Goal: Task Accomplishment & Management: Manage account settings

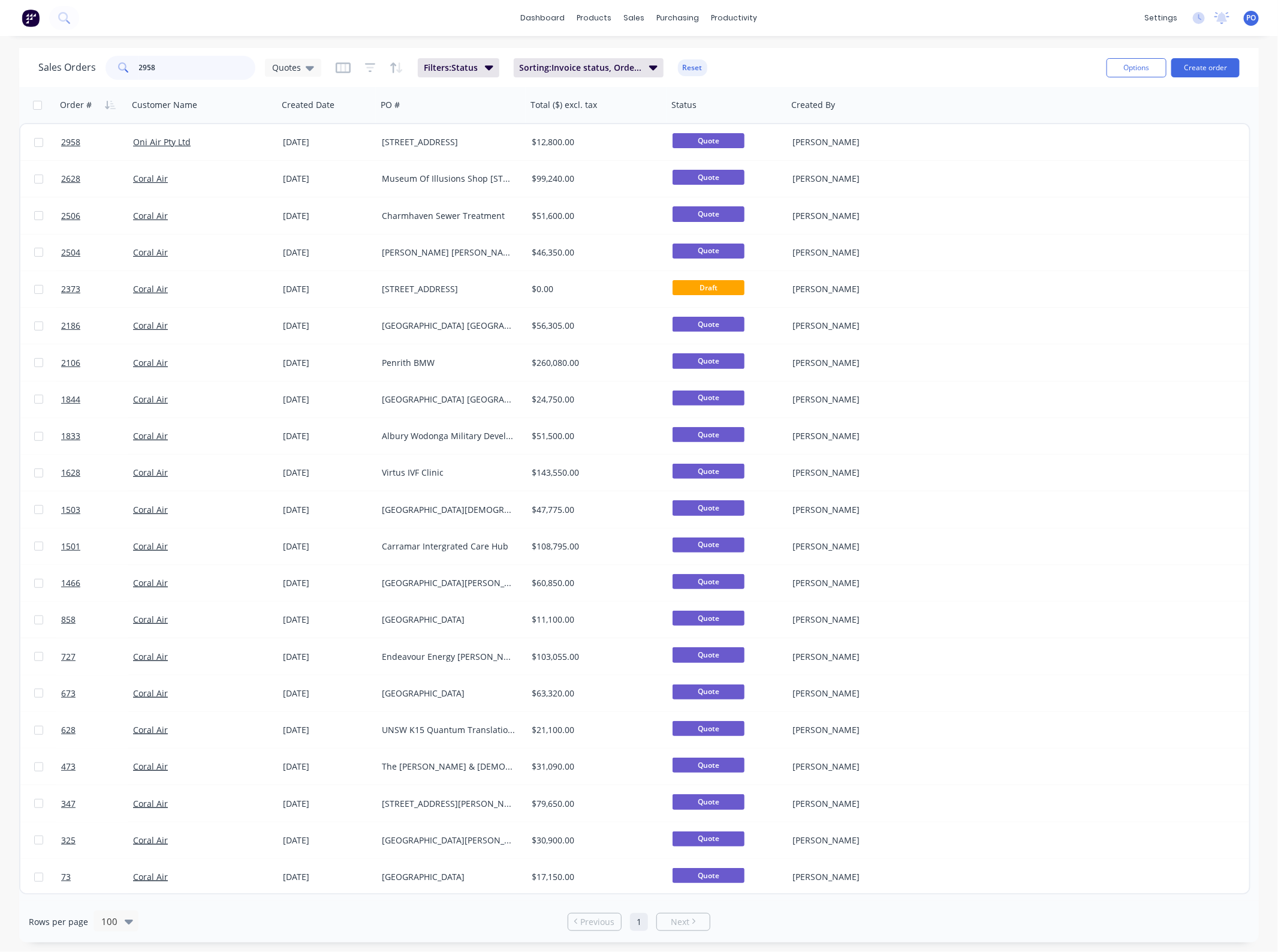
drag, startPoint x: 168, startPoint y: 67, endPoint x: 4, endPoint y: 90, distance: 165.6
click at [40, 85] on div "Sales Orders 2958 Quotes Filters: Status Sorting: Invoice status, Order # Reset…" at bounding box center [639, 68] width 1240 height 39
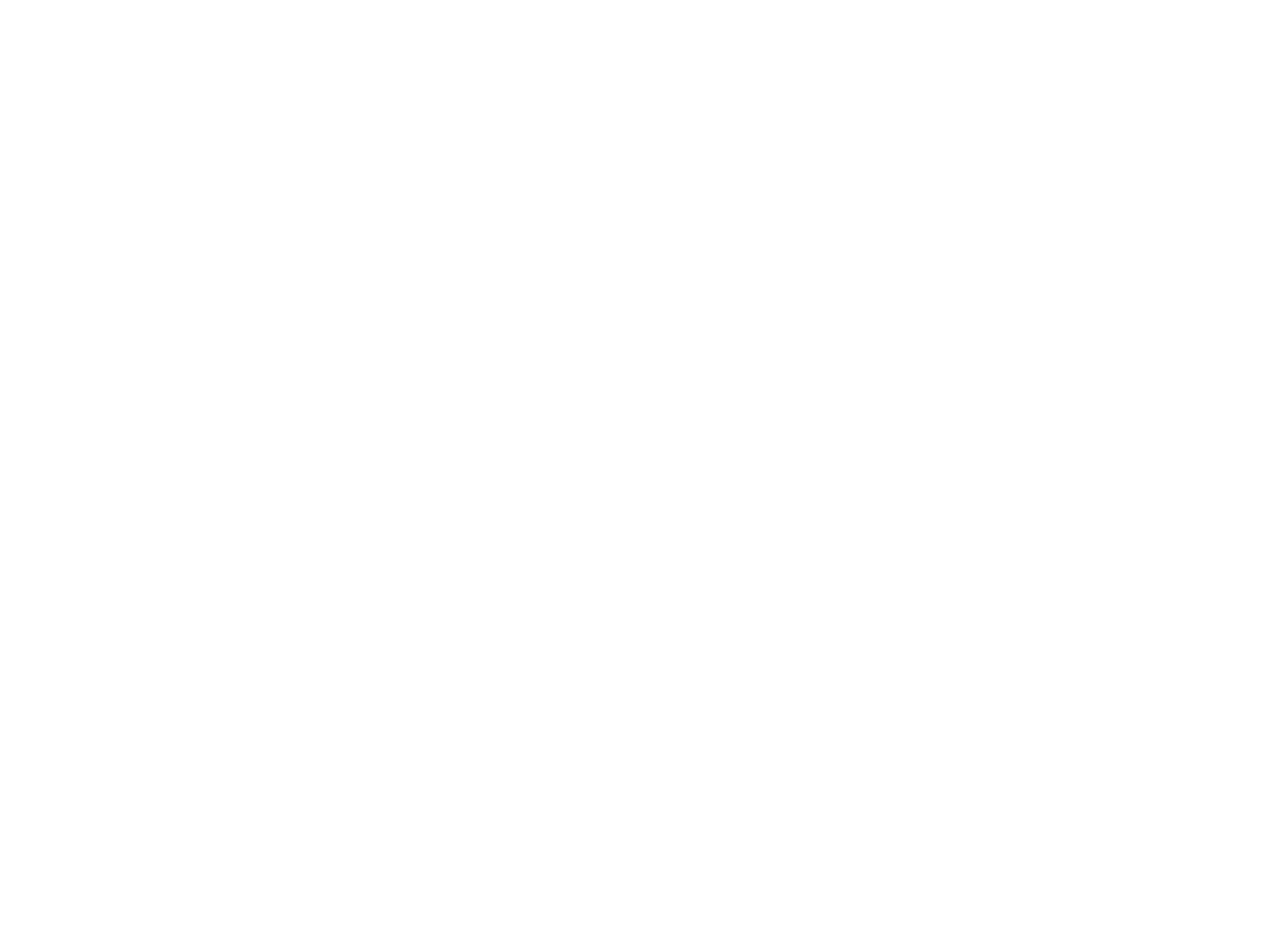
click at [294, 0] on html at bounding box center [639, 0] width 1278 height 0
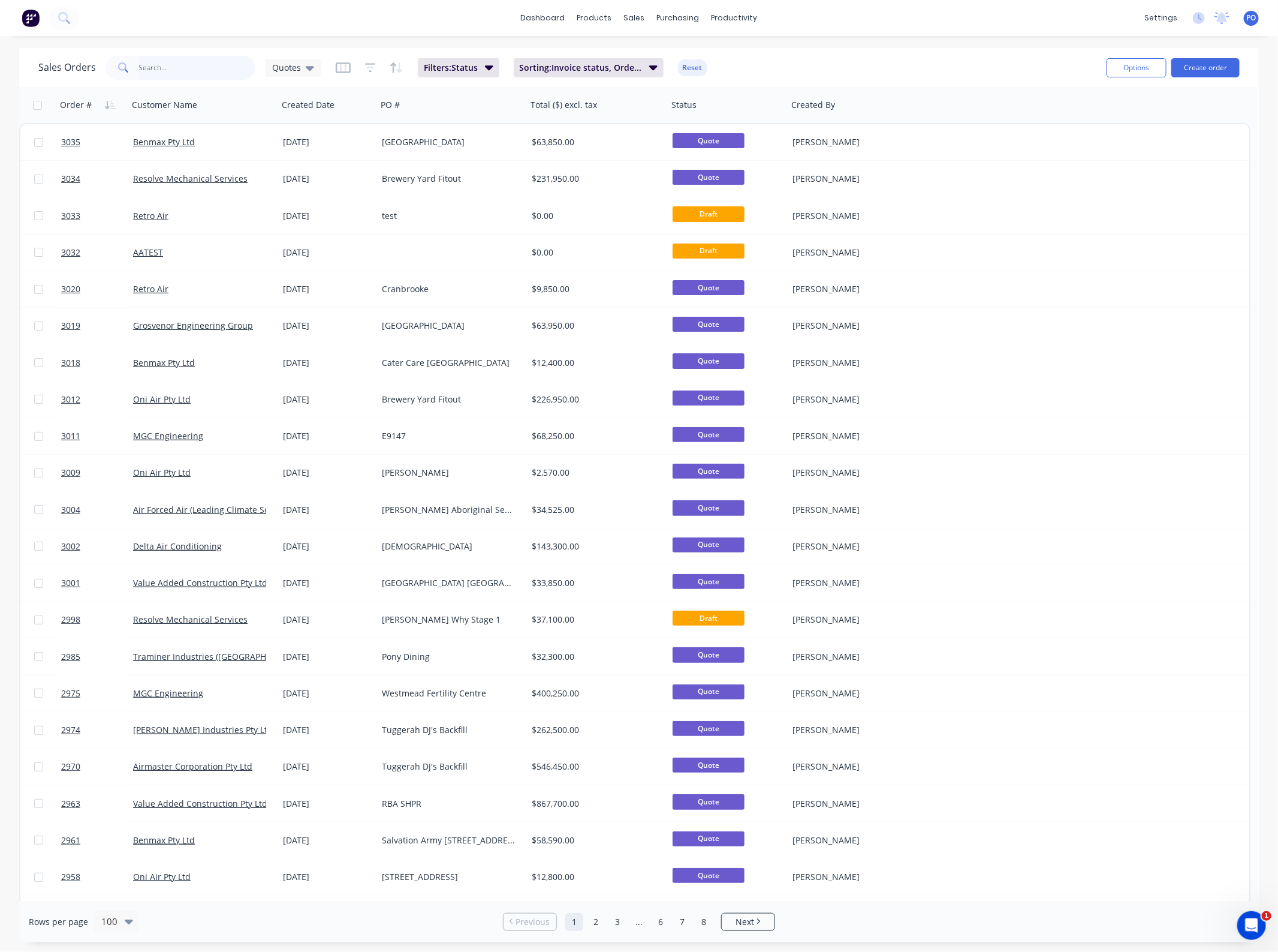
click at [163, 68] on input "text" at bounding box center [197, 68] width 117 height 24
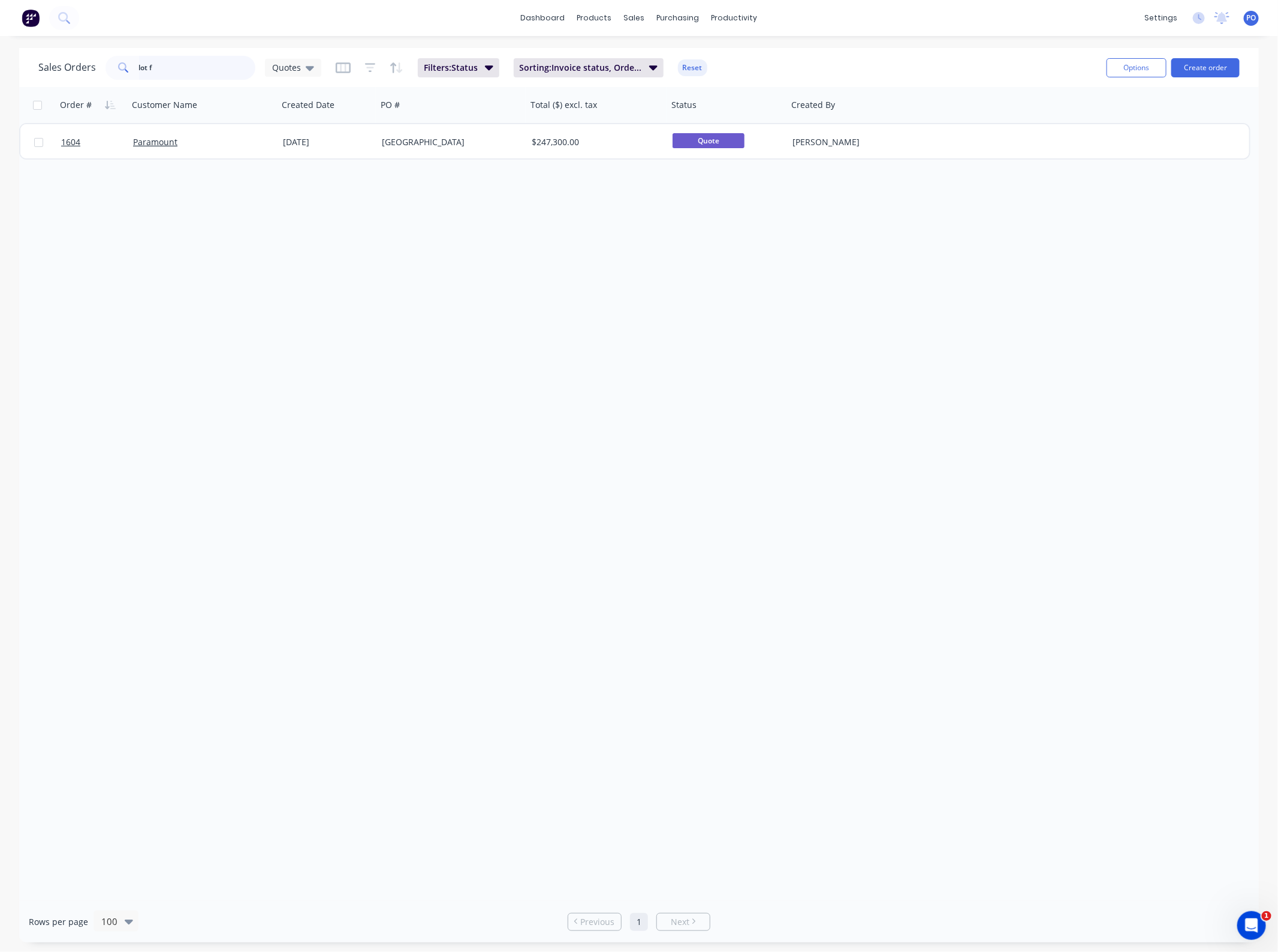
drag, startPoint x: 196, startPoint y: 67, endPoint x: 23, endPoint y: 68, distance: 173.0
click at [24, 68] on div "Sales Orders lot f Quotes Filters: Status Sorting: Invoice status, Order # Rese…" at bounding box center [639, 68] width 1240 height 39
type input "H07"
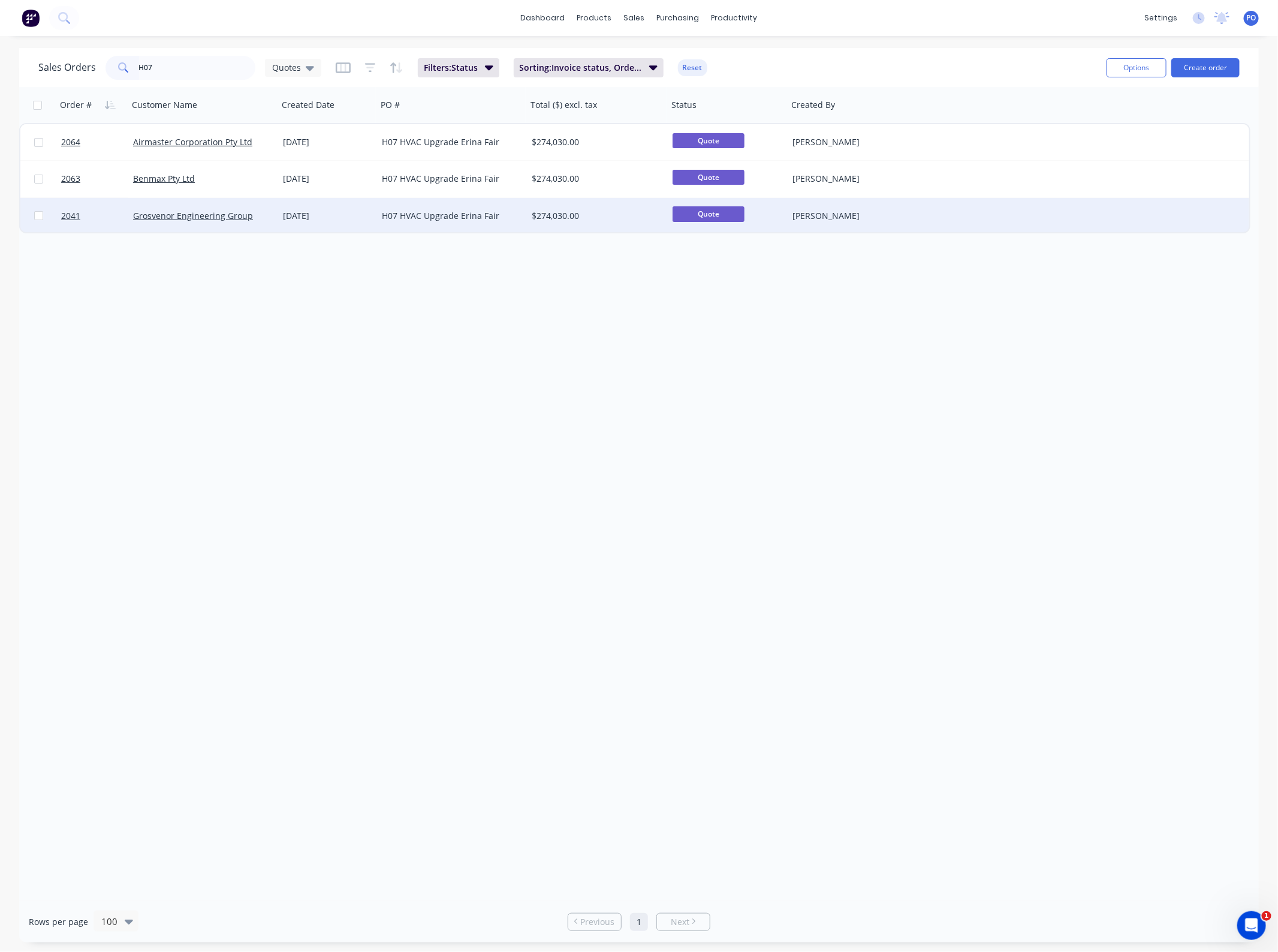
click at [397, 219] on div "H07 HVAC Upgrade Erina Fair" at bounding box center [448, 216] width 133 height 12
click at [428, 213] on div "H07 HVAC Upgrade Erina Fair" at bounding box center [448, 216] width 133 height 12
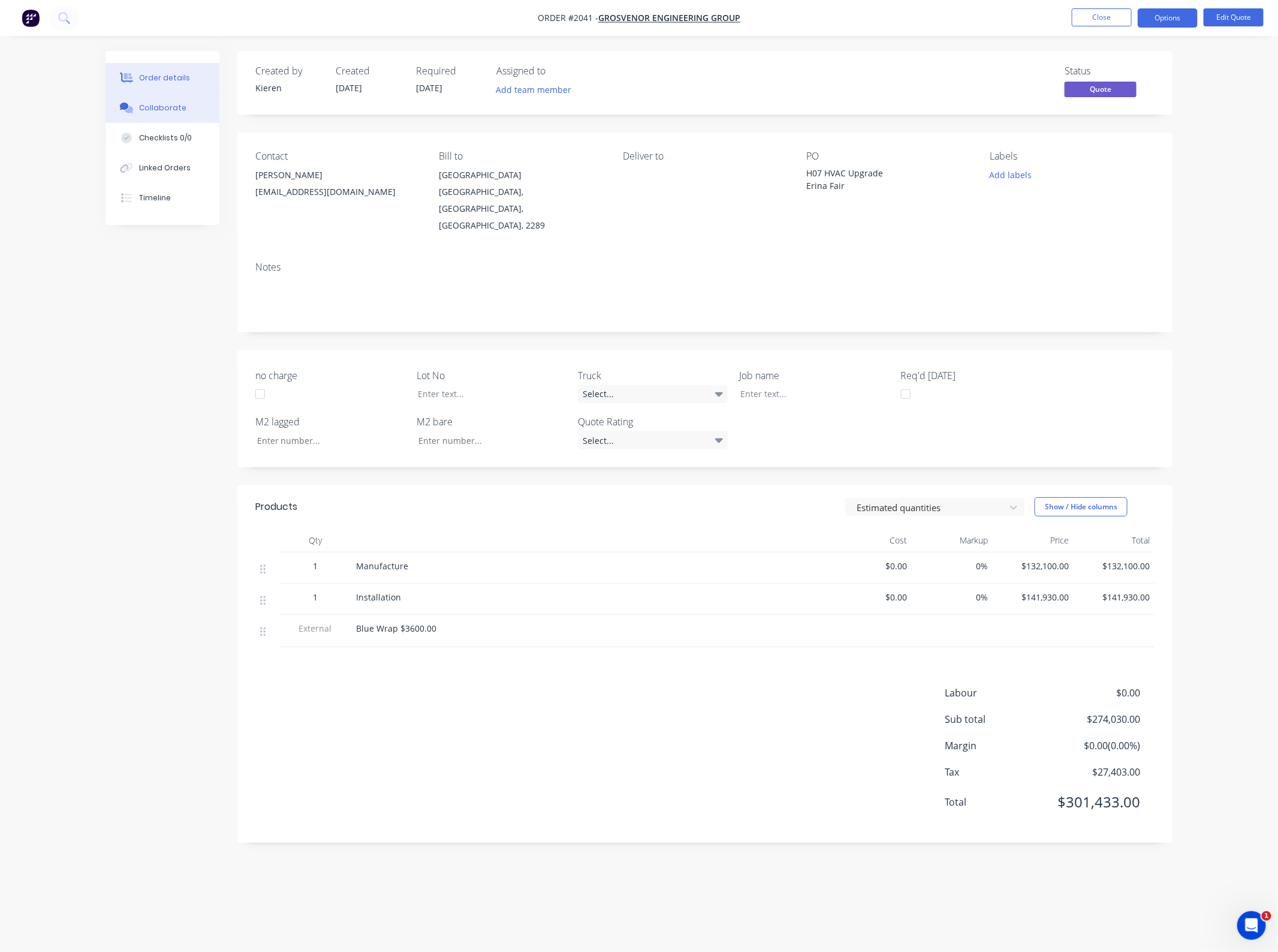
click at [179, 108] on div "Collaborate" at bounding box center [163, 108] width 47 height 11
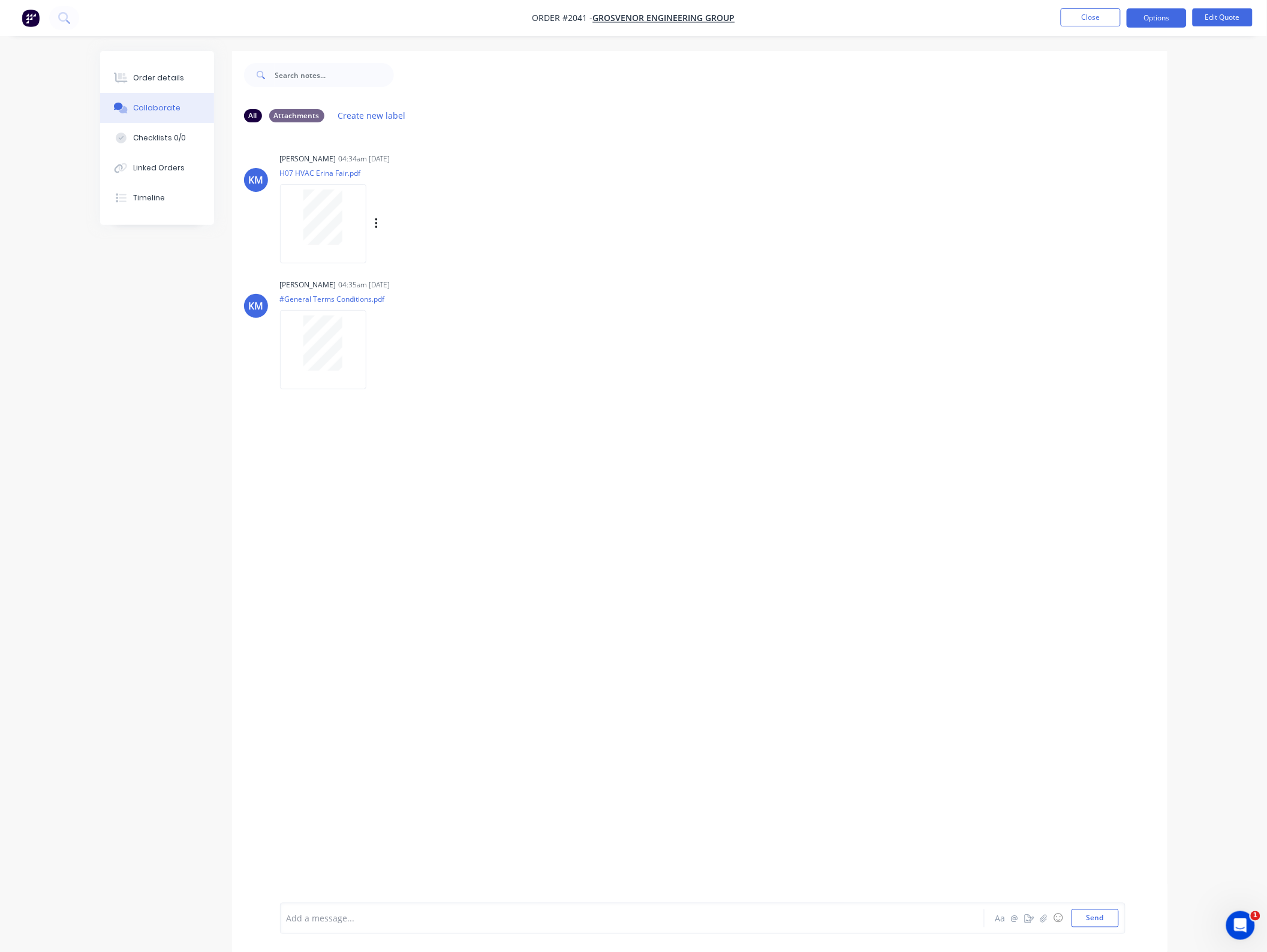
click at [350, 217] on div at bounding box center [323, 217] width 75 height 55
click at [357, 250] on div at bounding box center [324, 223] width 86 height 79
click at [1120, 15] on button "Close" at bounding box center [1090, 17] width 60 height 18
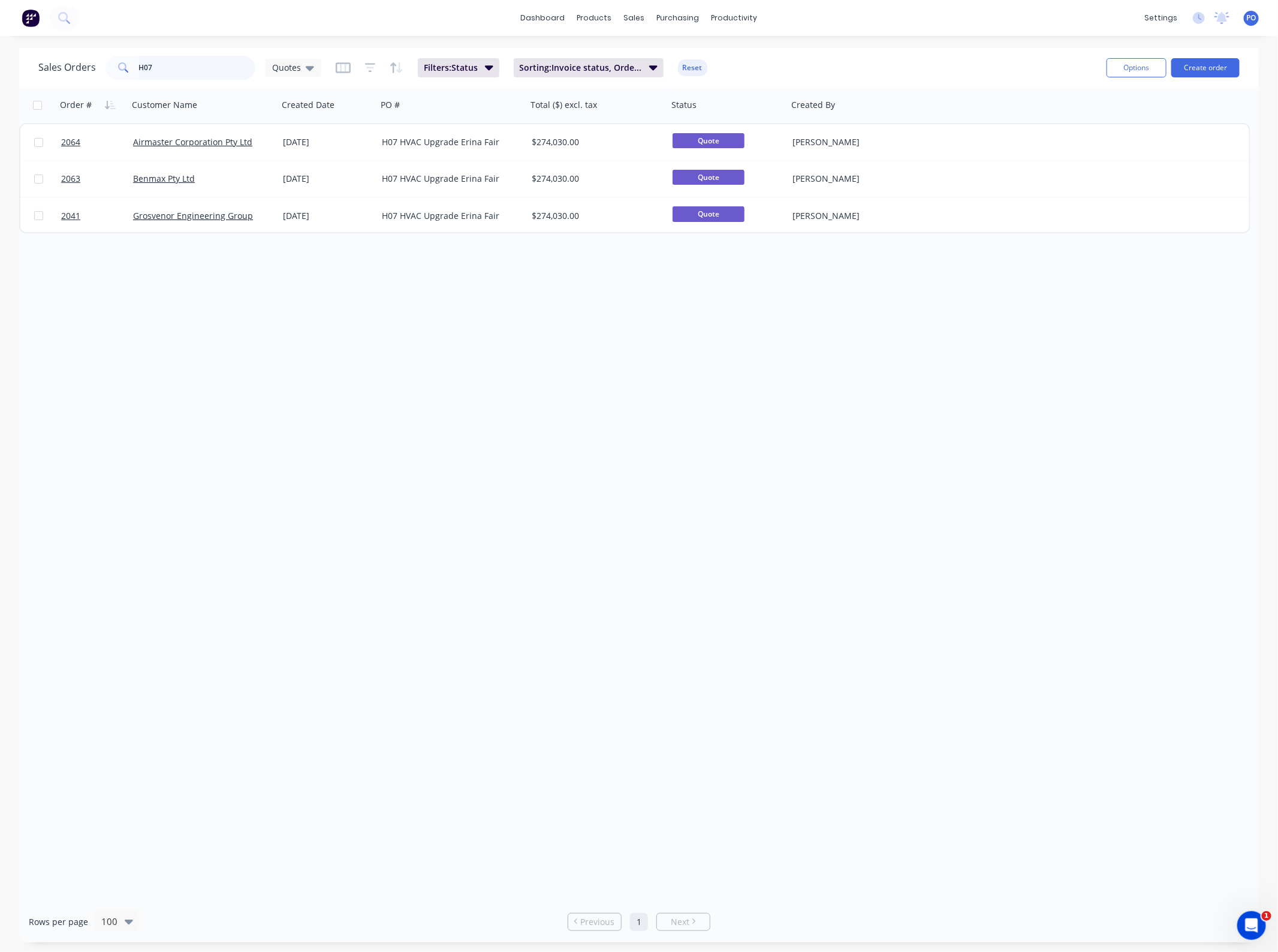
click at [0, 77] on html "dashboard products sales purchasing productivity dashboard products Product Cat…" at bounding box center [639, 476] width 1278 height 952
type input "lot f"
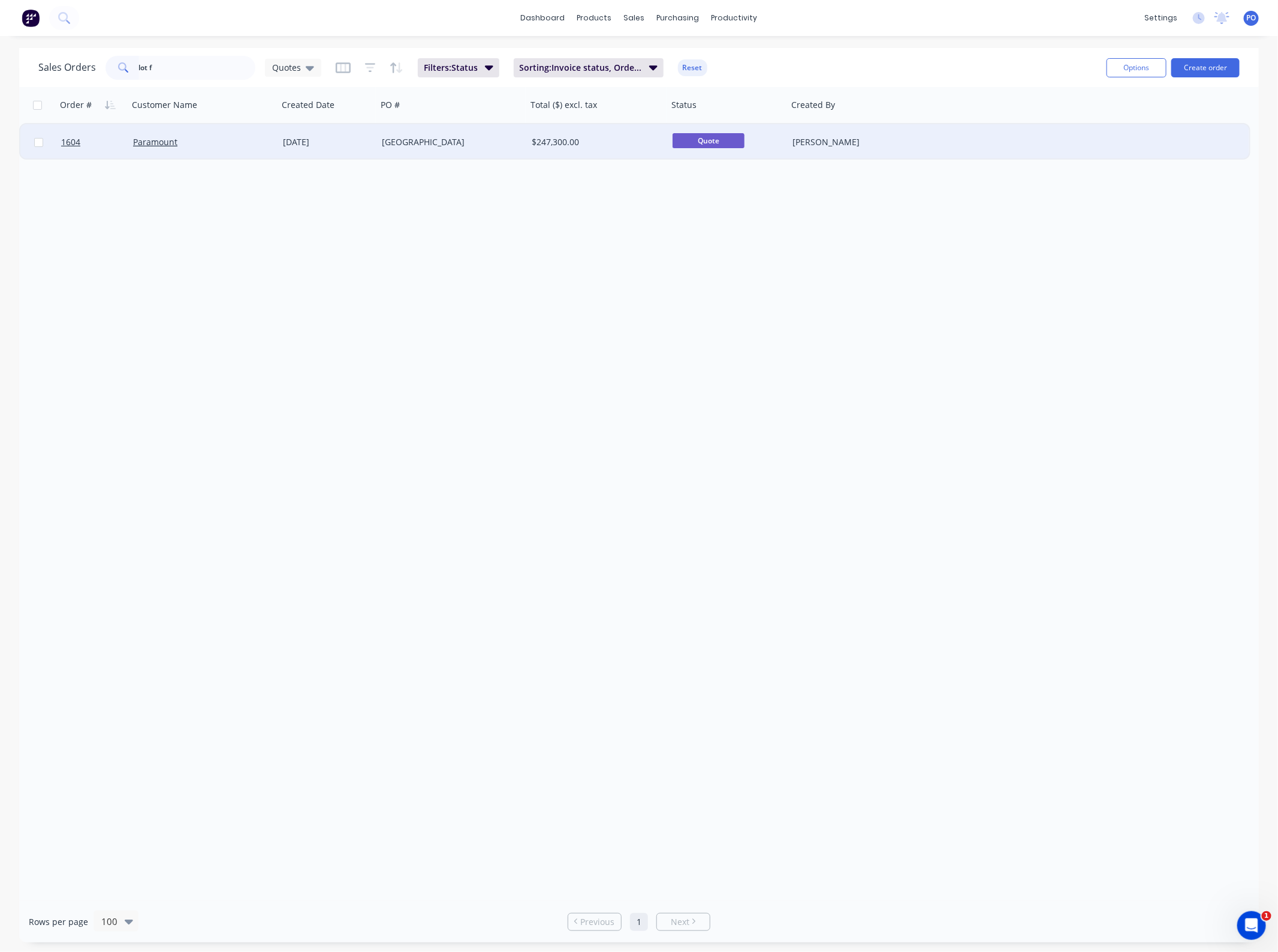
click at [551, 150] on div "$247,300.00" at bounding box center [597, 142] width 141 height 36
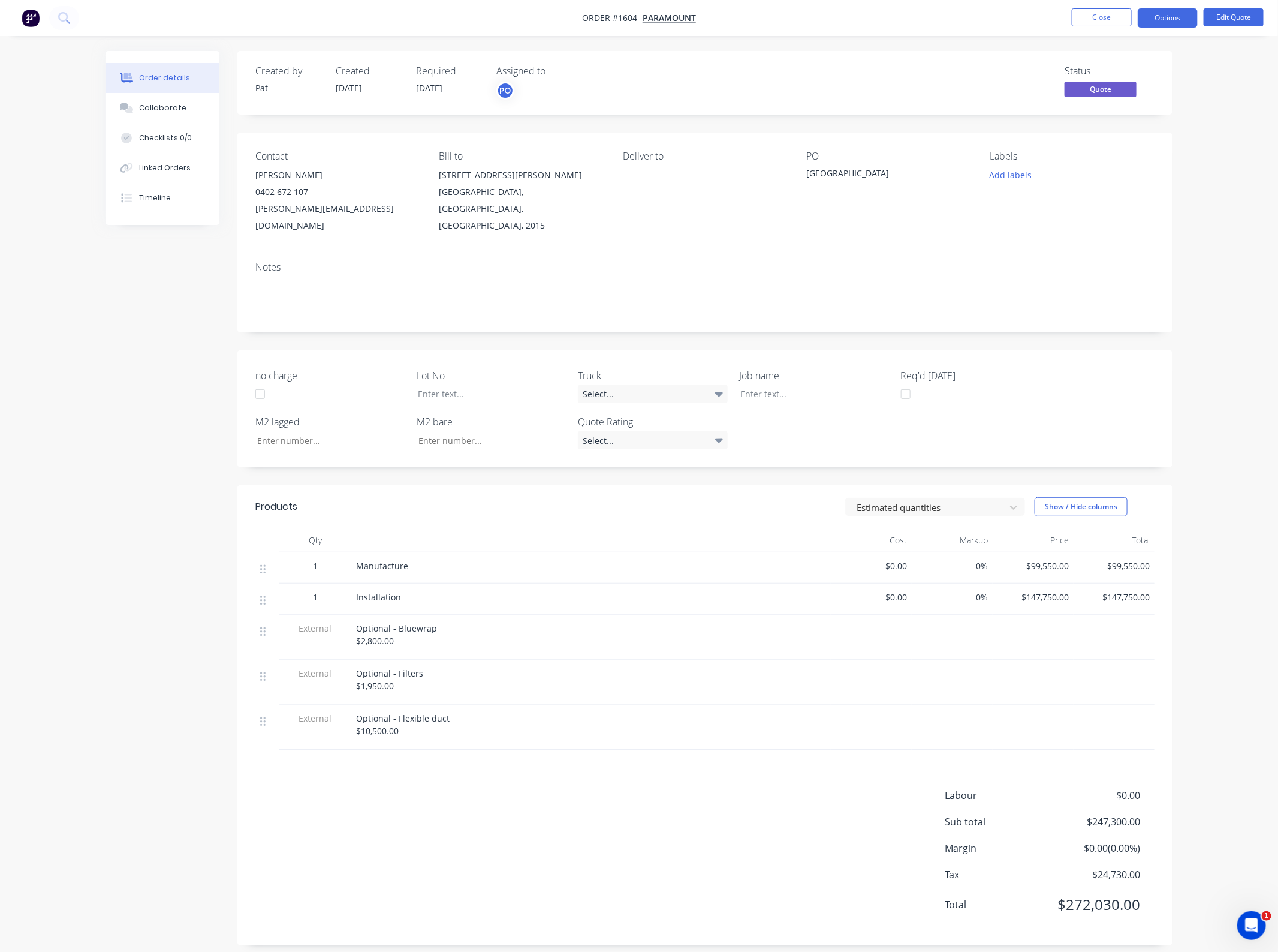
click at [649, 829] on div "Labour $0.00 Sub total $247,300.00 Margin $0.00 ( 0.00 %) Tax $24,730.00 Total …" at bounding box center [705, 857] width 899 height 139
click at [1080, 14] on button "Close" at bounding box center [1102, 17] width 60 height 18
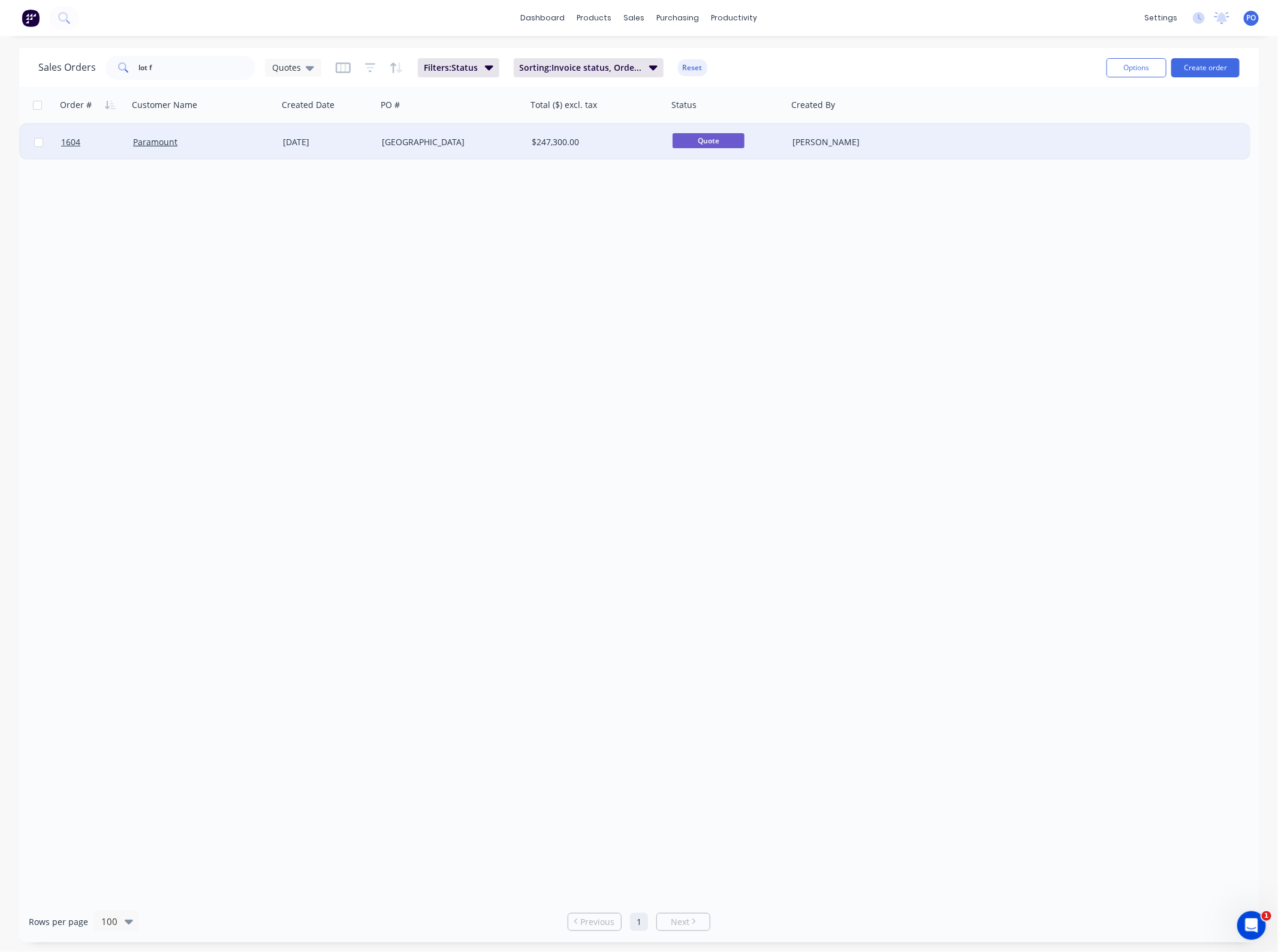
click at [451, 135] on div "[GEOGRAPHIC_DATA]" at bounding box center [451, 142] width 150 height 36
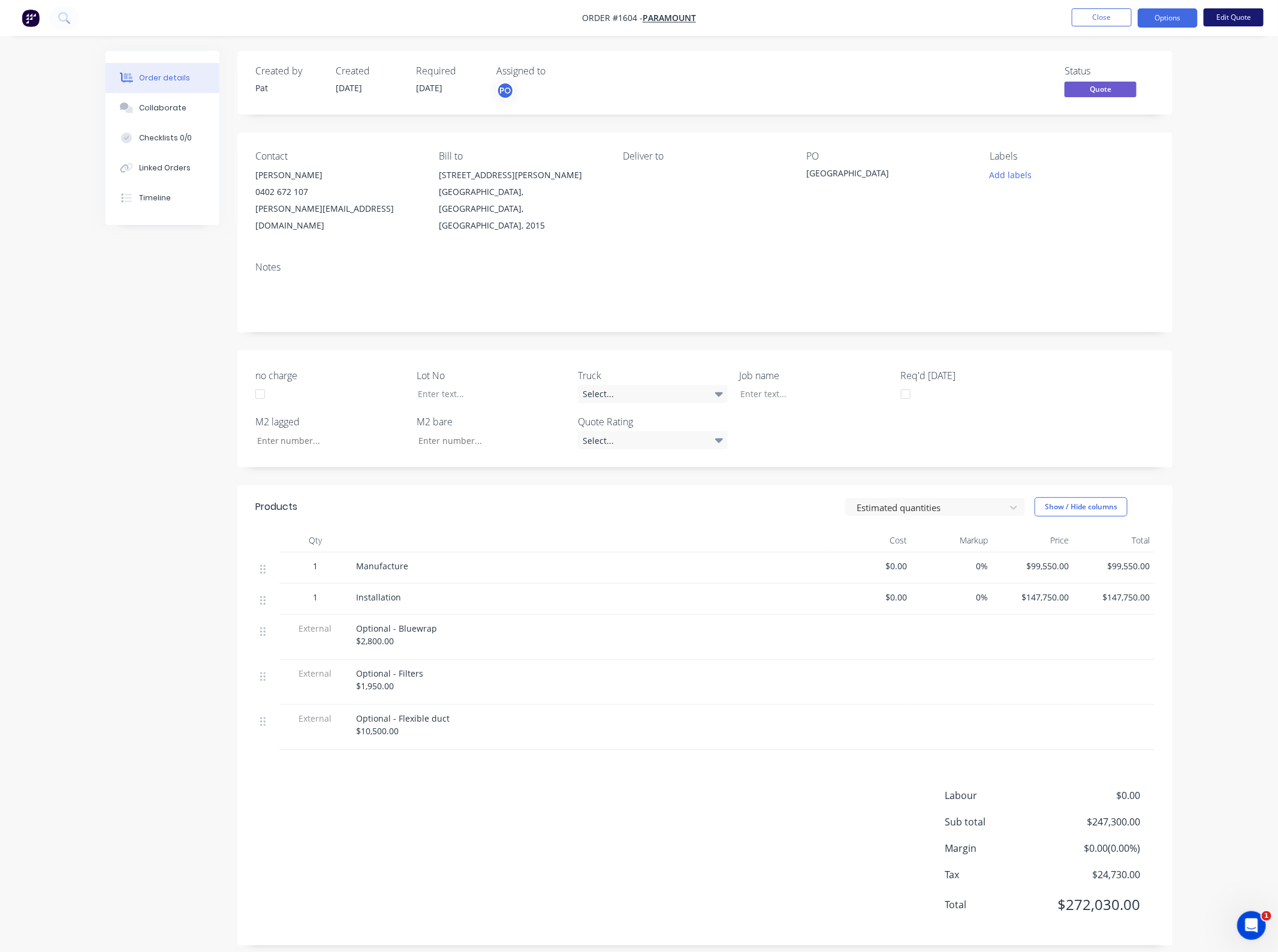
click at [1218, 15] on button "Edit Quote" at bounding box center [1234, 17] width 60 height 18
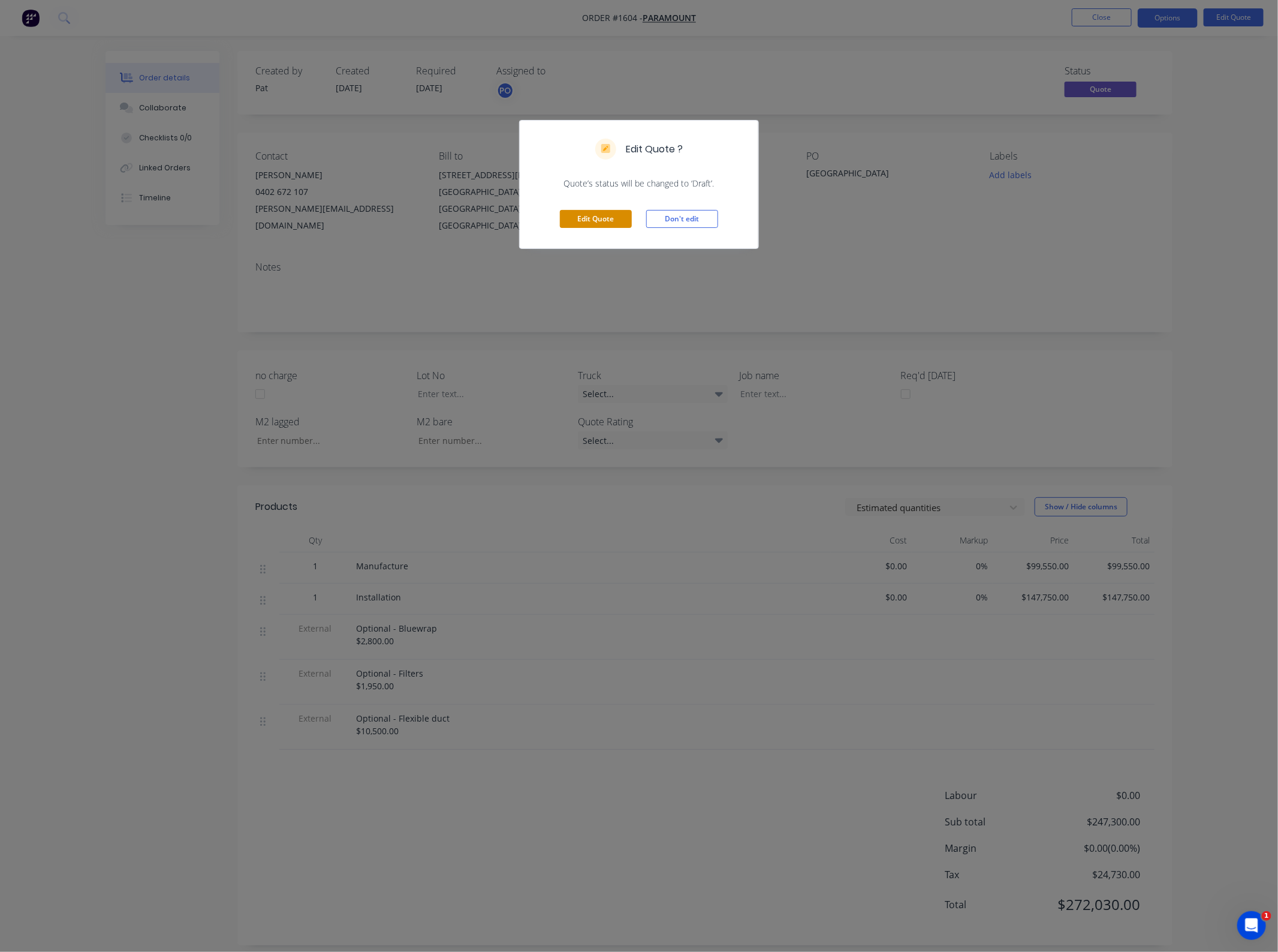
click at [597, 213] on button "Edit Quote" at bounding box center [595, 219] width 72 height 18
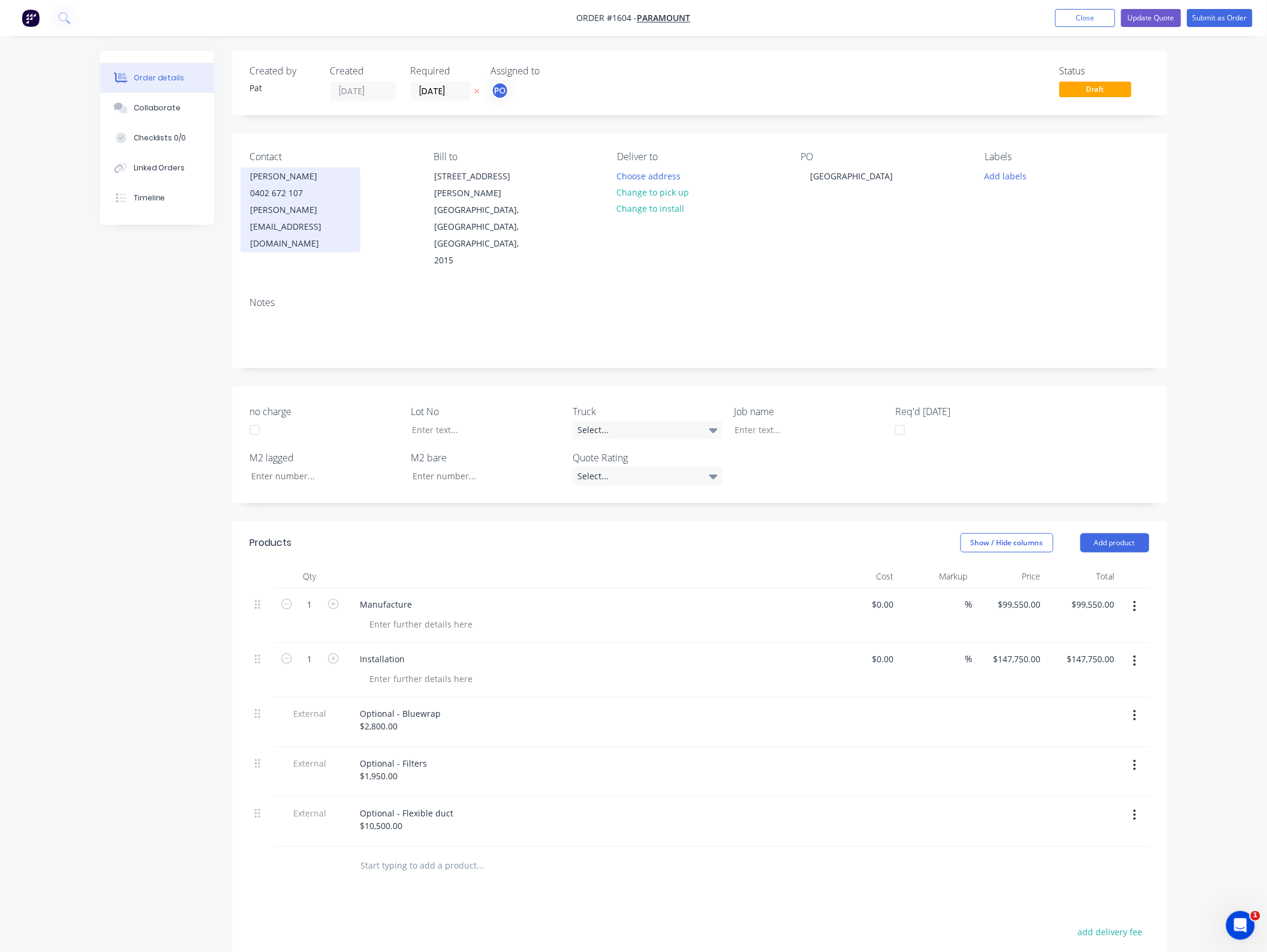
click at [282, 199] on div "0402 672 107" at bounding box center [301, 193] width 100 height 17
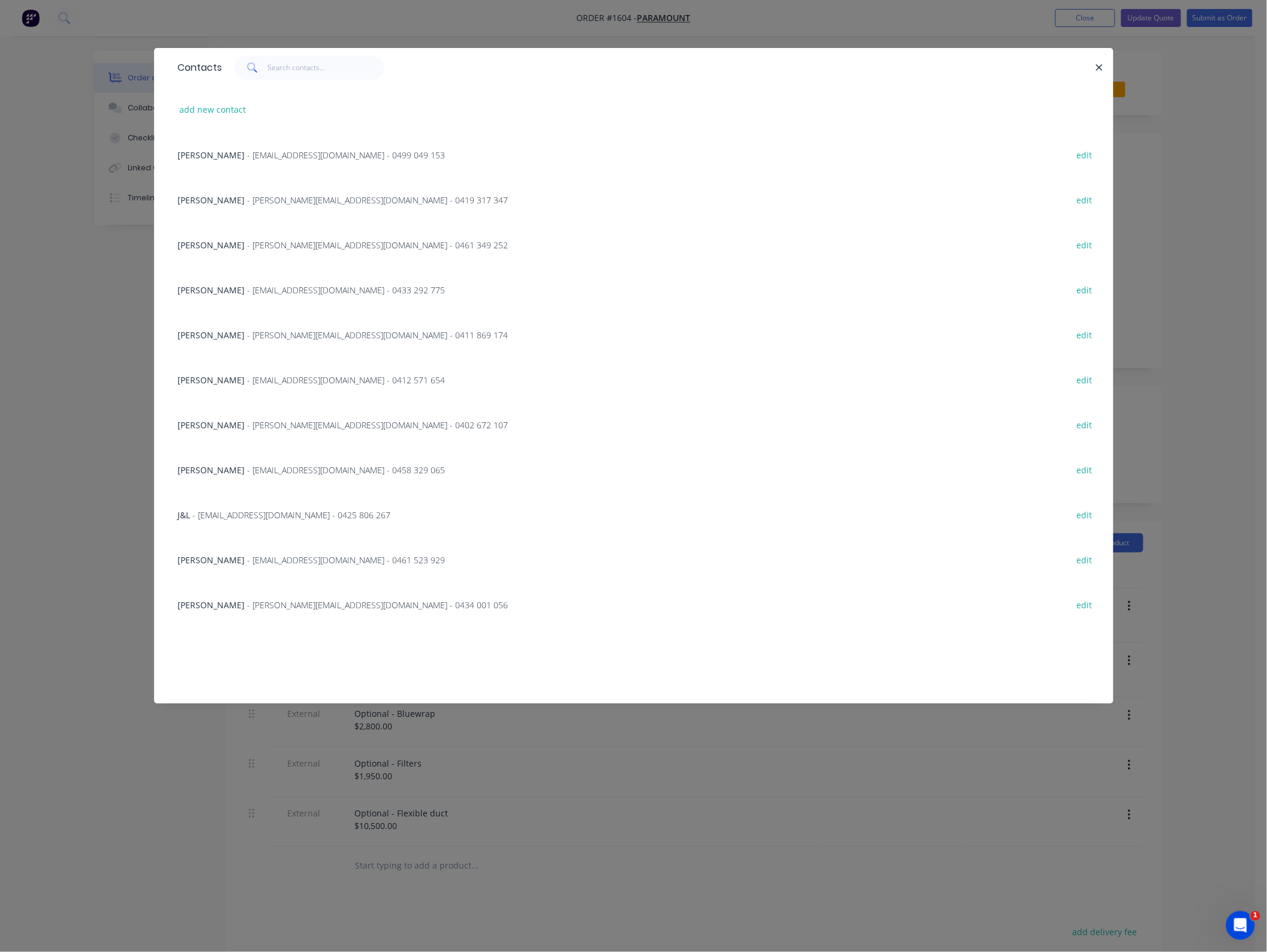
click at [223, 157] on span "[PERSON_NAME]" at bounding box center [211, 154] width 67 height 11
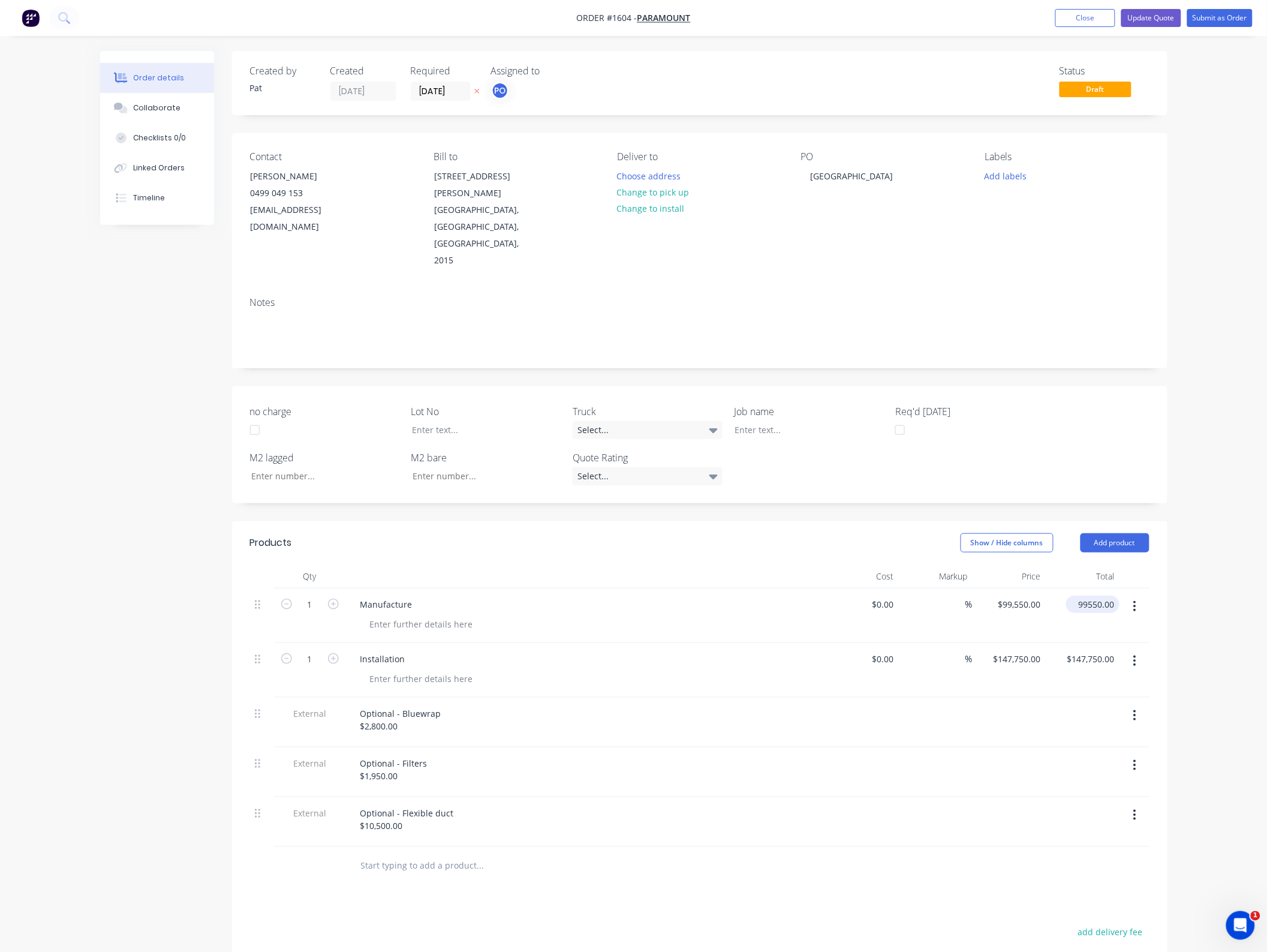
click at [1102, 595] on input "99550.00" at bounding box center [1094, 604] width 48 height 18
type input "88800"
type input "$88,800.00"
click at [1098, 650] on input "147750.00" at bounding box center [1093, 658] width 53 height 18
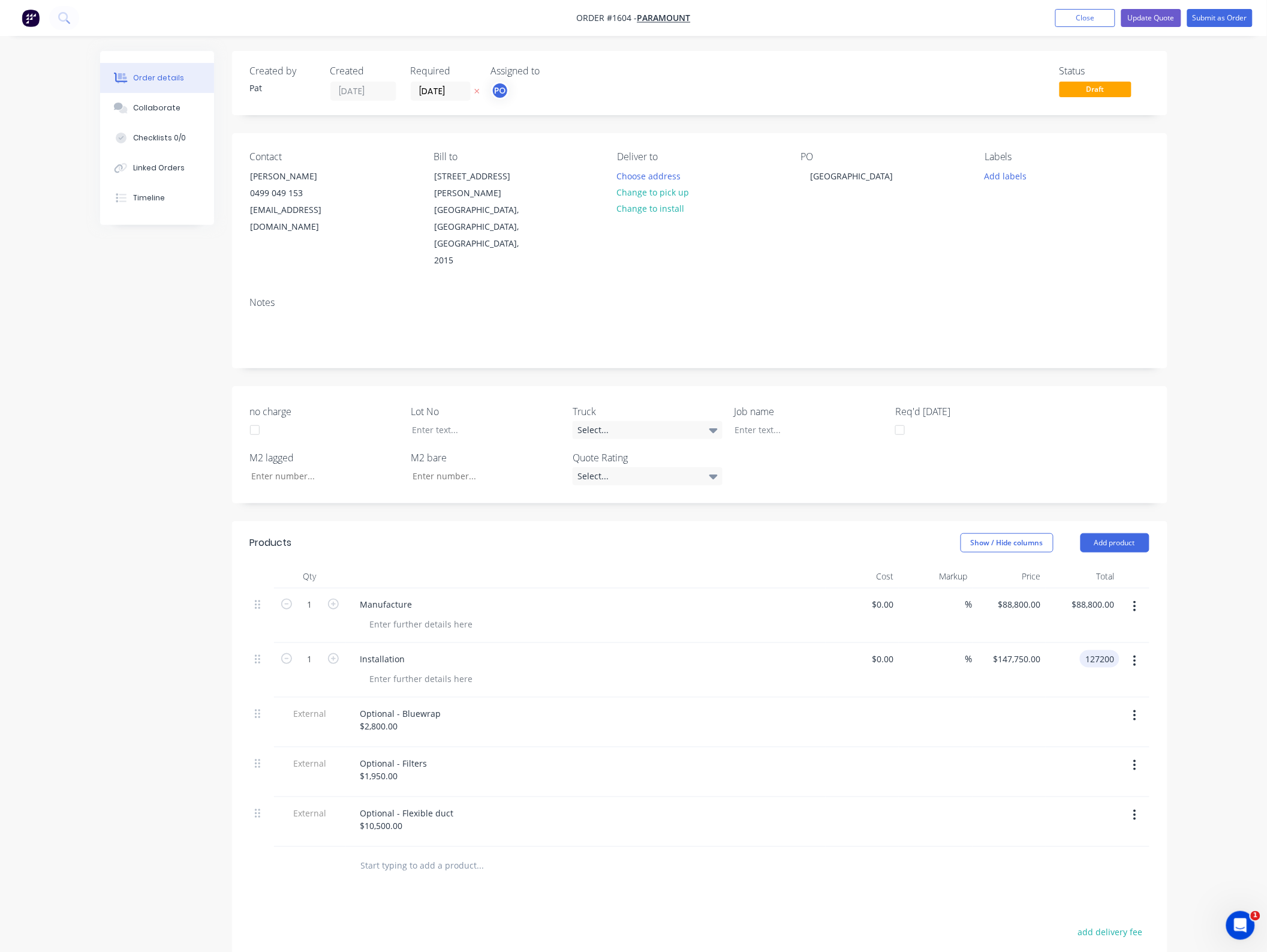
type input "127200"
type input "$127,200.00"
click at [1186, 600] on div "Order details Collaborate Checklists 0/0 Linked Orders Timeline Order details C…" at bounding box center [634, 595] width 1267 height 1192
drag, startPoint x: 420, startPoint y: 681, endPoint x: 373, endPoint y: 679, distance: 47.0
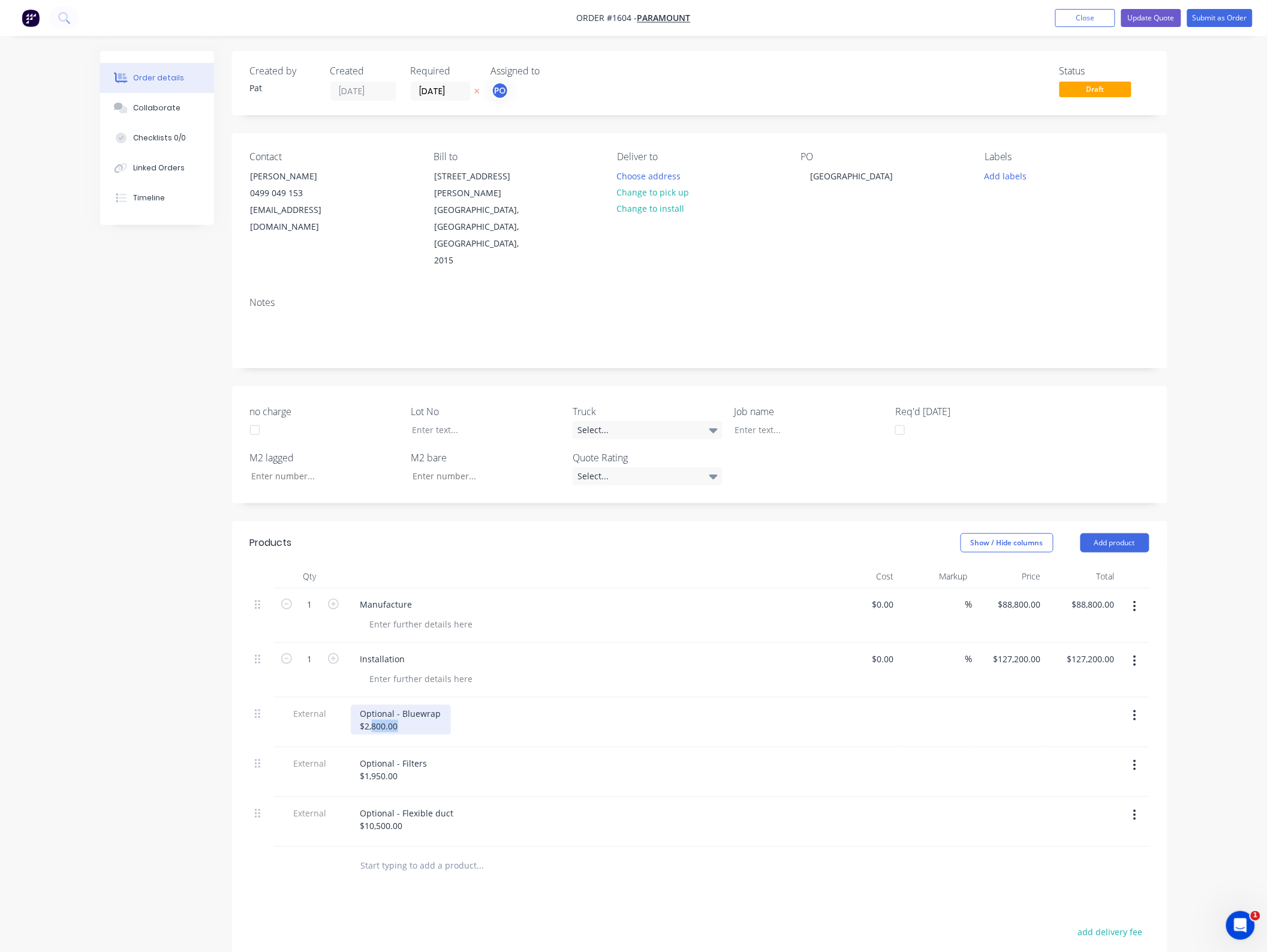
click at [373, 705] on div "Optional - Bluewrap $2,800.00" at bounding box center [401, 719] width 100 height 30
drag, startPoint x: 406, startPoint y: 733, endPoint x: 372, endPoint y: 730, distance: 34.1
click at [372, 755] on div "Optional - Filters $1,950.00" at bounding box center [394, 769] width 86 height 30
drag, startPoint x: 420, startPoint y: 777, endPoint x: 367, endPoint y: 781, distance: 53.2
click at [367, 804] on div "Optional - Flexible duct $10,500.00" at bounding box center [407, 818] width 113 height 30
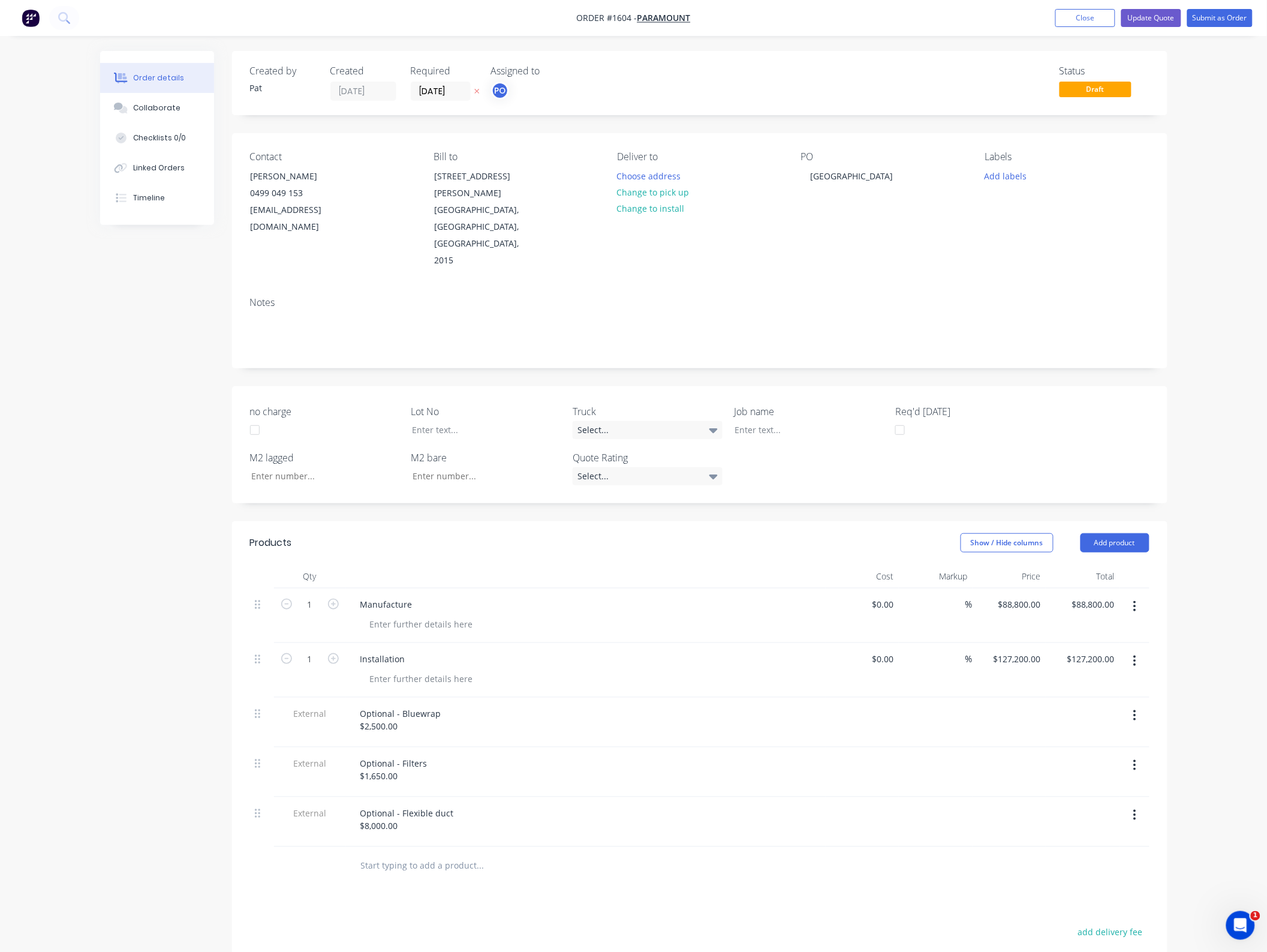
click at [584, 589] on div "Manufacture" at bounding box center [585, 616] width 479 height 54
click at [580, 564] on div at bounding box center [585, 576] width 479 height 24
click at [584, 564] on div at bounding box center [585, 576] width 479 height 24
click at [1150, 19] on button "Update Quote" at bounding box center [1151, 18] width 60 height 18
